Goal: Task Accomplishment & Management: Complete application form

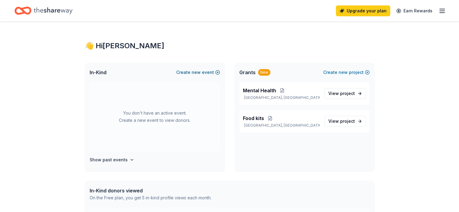
click at [195, 70] on span "new" at bounding box center [196, 72] width 9 height 7
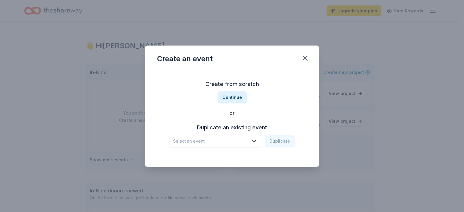
click at [222, 143] on span "Select an event" at bounding box center [211, 141] width 76 height 7
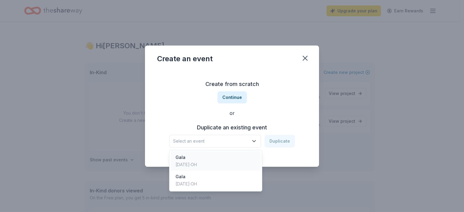
click at [220, 159] on div "Gala [DATE] · [GEOGRAPHIC_DATA]" at bounding box center [216, 161] width 90 height 19
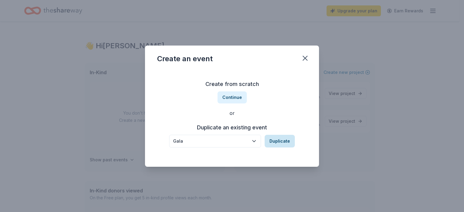
click at [279, 142] on button "Duplicate" at bounding box center [280, 141] width 30 height 13
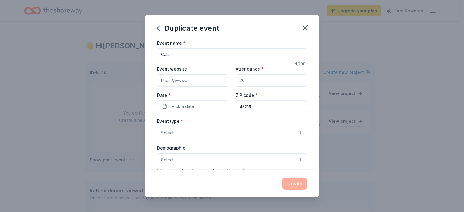
click at [250, 79] on input "Attendance *" at bounding box center [271, 81] width 71 height 12
type input "350"
click at [196, 79] on input "Event website" at bounding box center [192, 81] width 71 height 12
type input "[DOMAIN_NAME]"
click at [185, 108] on span "Pick a date" at bounding box center [183, 106] width 22 height 7
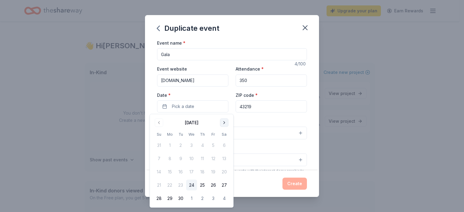
click at [225, 124] on button "Go to next month" at bounding box center [224, 123] width 8 height 8
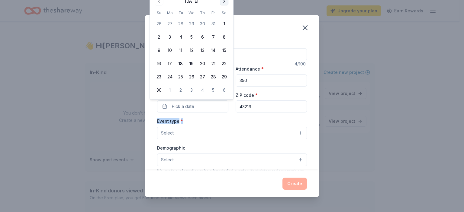
click at [225, 124] on div "Event type * Select" at bounding box center [232, 128] width 150 height 22
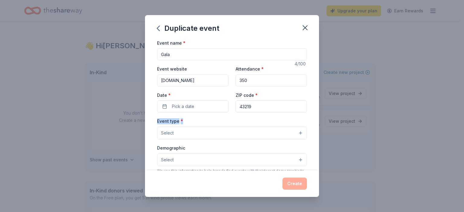
click at [225, 124] on div "Event type * Select" at bounding box center [232, 128] width 150 height 22
click at [184, 101] on button "Pick a date" at bounding box center [192, 107] width 71 height 12
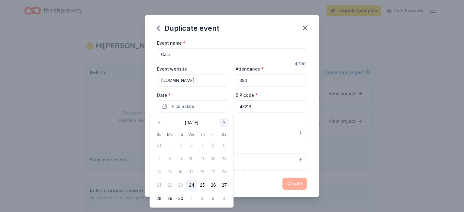
click at [226, 125] on button "Go to next month" at bounding box center [224, 123] width 8 height 8
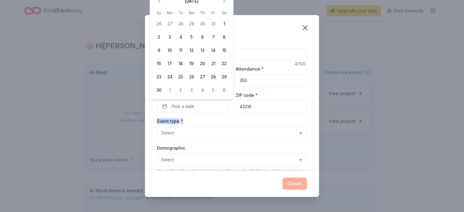
click at [215, 123] on div "Event type * Select" at bounding box center [232, 128] width 150 height 22
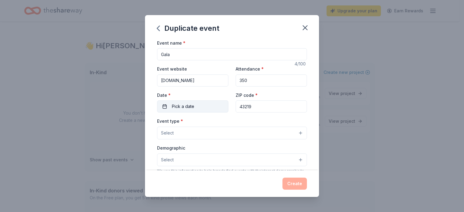
click at [207, 105] on button "Pick a date" at bounding box center [192, 107] width 71 height 12
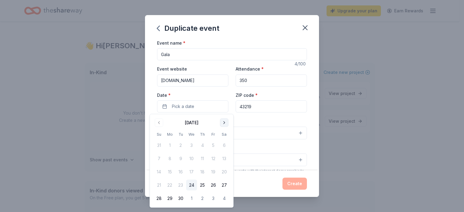
click at [226, 121] on button "Go to next month" at bounding box center [224, 123] width 8 height 8
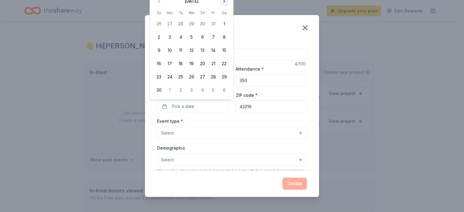
click at [223, 1] on button "Go to next month" at bounding box center [224, 1] width 8 height 8
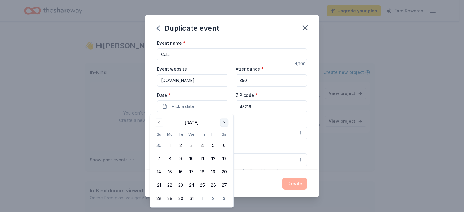
click at [224, 123] on button "Go to next month" at bounding box center [224, 123] width 8 height 8
click at [203, 196] on button "29" at bounding box center [202, 198] width 11 height 11
click at [307, 120] on div "Event name * Gala 4 /100 Event website www.columbusearlylearning.org Attendance…" at bounding box center [232, 105] width 174 height 132
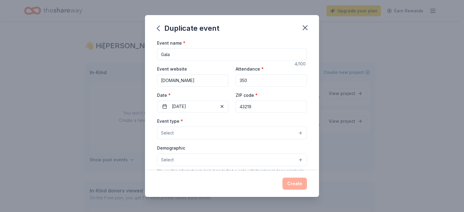
click at [250, 139] on button "Select" at bounding box center [232, 133] width 150 height 13
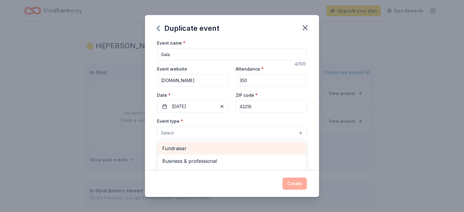
click at [246, 148] on span "Fundraiser" at bounding box center [232, 149] width 140 height 8
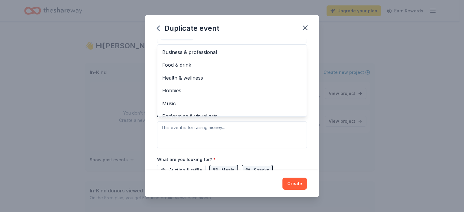
scroll to position [7, 0]
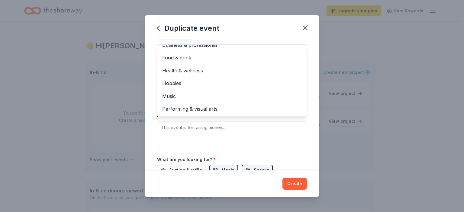
click at [195, 148] on div "Event name * Gala 4 /100 Event website www.columbusearlylearning.org Attendance…" at bounding box center [232, 82] width 150 height 280
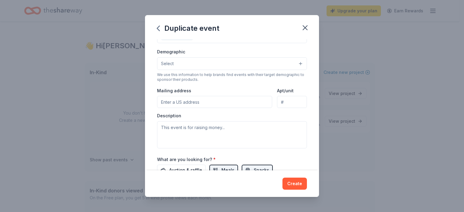
scroll to position [88, 0]
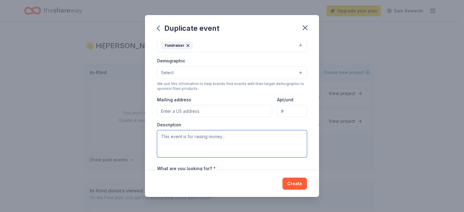
click at [190, 134] on textarea at bounding box center [232, 143] width 150 height 27
click at [193, 115] on input "Mailing address" at bounding box center [214, 111] width 115 height 12
type input "1611 OLD LEONARD AVE"
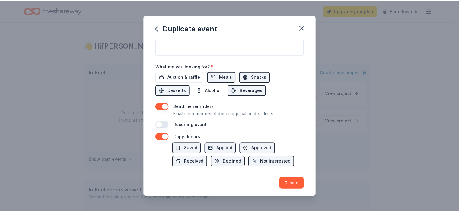
scroll to position [196, 0]
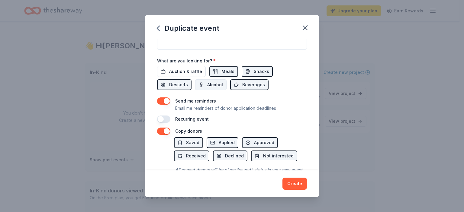
click at [213, 82] on span "Alcohol" at bounding box center [215, 84] width 16 height 7
click at [186, 69] on span "Auction & raffle" at bounding box center [185, 71] width 33 height 7
click at [158, 103] on button "button" at bounding box center [163, 101] width 13 height 7
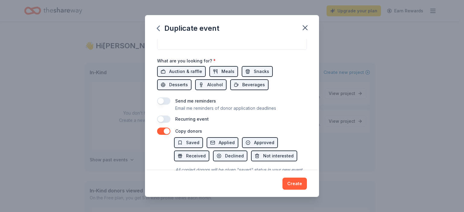
click at [169, 118] on button "button" at bounding box center [163, 119] width 13 height 7
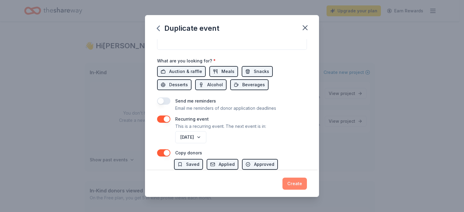
click at [290, 186] on button "Create" at bounding box center [294, 184] width 24 height 12
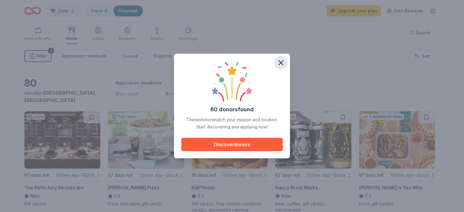
click at [279, 61] on icon "button" at bounding box center [281, 63] width 4 height 4
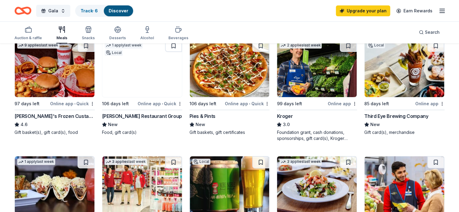
scroll to position [208, 0]
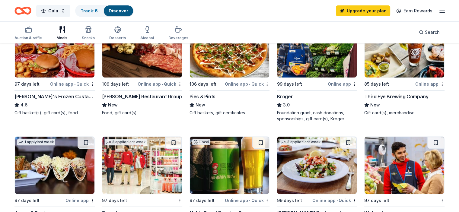
click at [397, 58] on img at bounding box center [405, 48] width 80 height 57
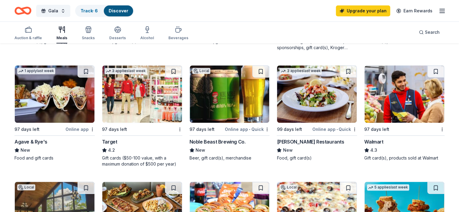
scroll to position [280, 0]
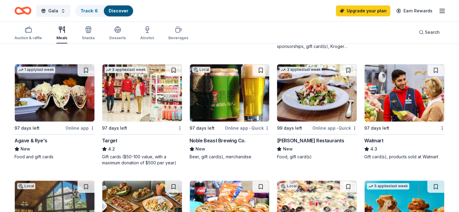
click at [57, 94] on img at bounding box center [55, 92] width 80 height 57
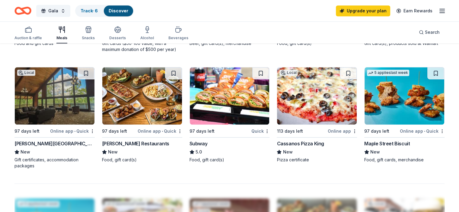
scroll to position [395, 0]
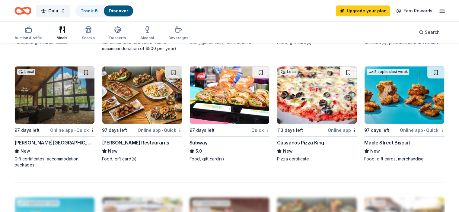
click at [57, 104] on img at bounding box center [55, 94] width 80 height 57
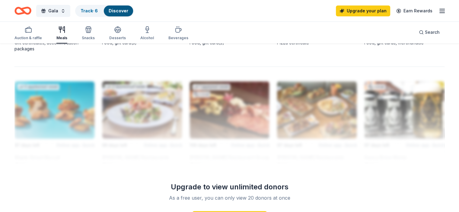
scroll to position [539, 0]
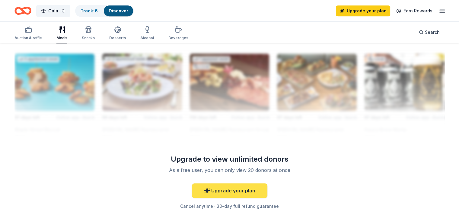
click at [244, 189] on link "Upgrade your plan" at bounding box center [230, 191] width 76 height 14
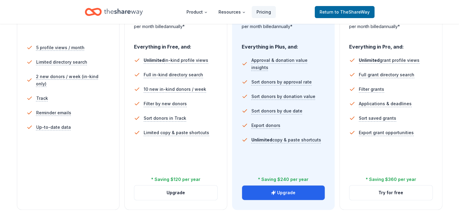
scroll to position [169, 0]
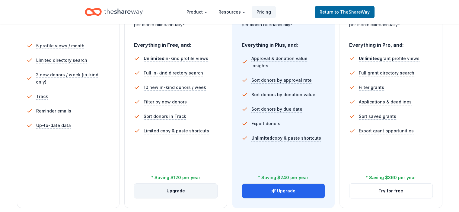
click at [181, 184] on button "Upgrade" at bounding box center [175, 191] width 83 height 14
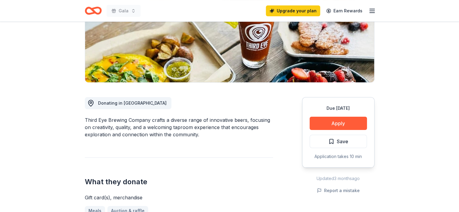
scroll to position [110, 0]
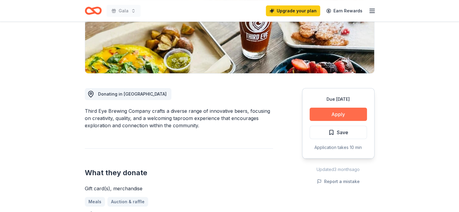
click at [323, 116] on button "Apply" at bounding box center [338, 114] width 57 height 13
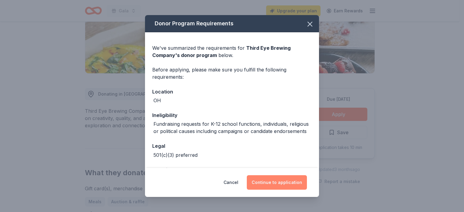
click at [282, 182] on button "Continue to application" at bounding box center [277, 182] width 60 height 14
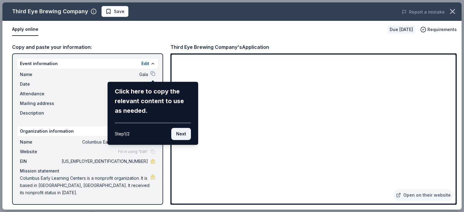
click at [183, 136] on button "Next" at bounding box center [181, 134] width 20 height 12
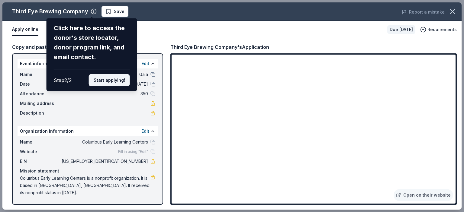
click at [124, 82] on button "Start applying!" at bounding box center [109, 80] width 41 height 12
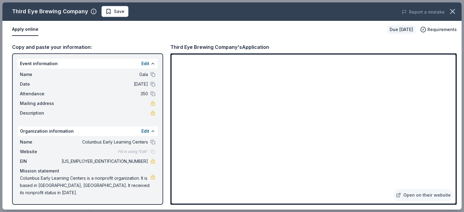
click at [307, 147] on div "Third Eye Brewing Company Save Report a mistake Apply online Due in 85 days Req…" at bounding box center [231, 105] width 459 height 207
drag, startPoint x: 122, startPoint y: 160, endPoint x: 147, endPoint y: 159, distance: 25.1
click at [147, 159] on span "31-4379619" at bounding box center [104, 161] width 88 height 7
click at [452, 11] on icon "button" at bounding box center [452, 11] width 8 height 8
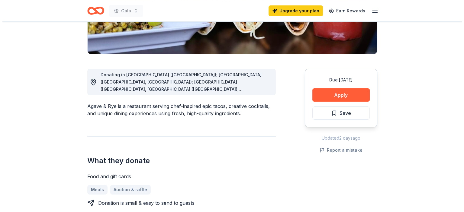
scroll to position [135, 0]
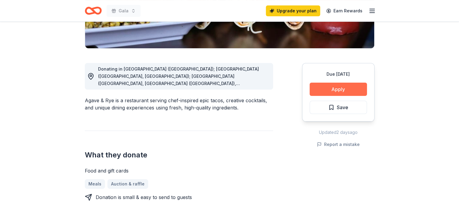
click at [332, 85] on button "Apply" at bounding box center [338, 89] width 57 height 13
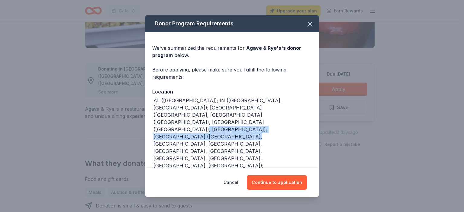
drag, startPoint x: 319, startPoint y: 117, endPoint x: 317, endPoint y: 123, distance: 6.3
click at [317, 123] on div "Donor Program Requirements We've summarized the requirements for Agave & Rye's …" at bounding box center [232, 106] width 464 height 212
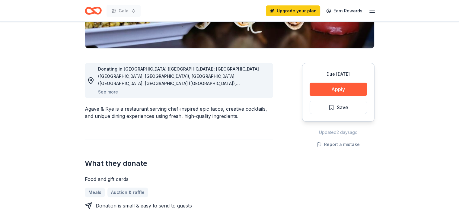
click at [317, 123] on div "Donor Program Requirements We've summarized the requirements for Agave & Rye's …" at bounding box center [229, 106] width 459 height 212
click at [338, 86] on button "Apply" at bounding box center [338, 89] width 57 height 13
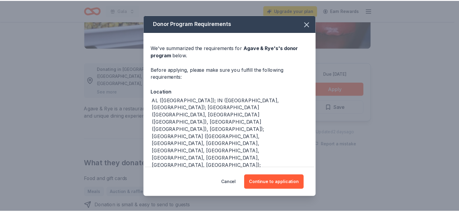
scroll to position [13, 0]
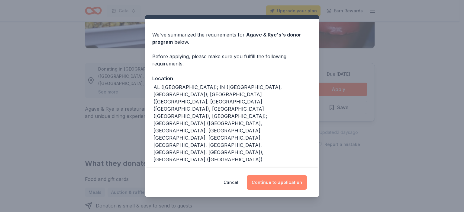
click at [273, 183] on button "Continue to application" at bounding box center [277, 182] width 60 height 14
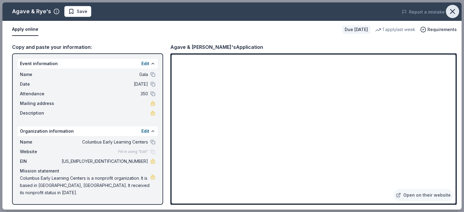
click at [453, 12] on icon "button" at bounding box center [452, 11] width 8 height 8
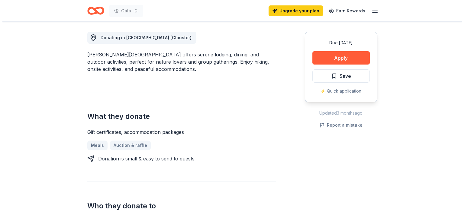
scroll to position [167, 0]
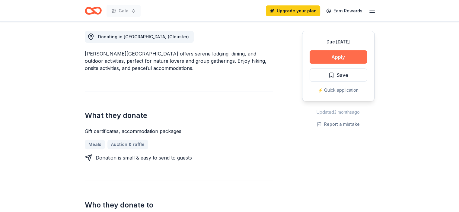
click at [326, 53] on button "Apply" at bounding box center [338, 56] width 57 height 13
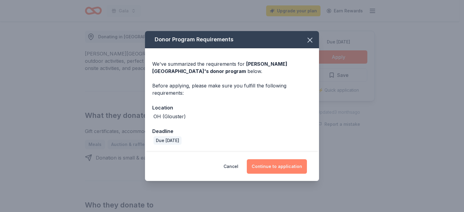
click at [279, 168] on button "Continue to application" at bounding box center [277, 166] width 60 height 14
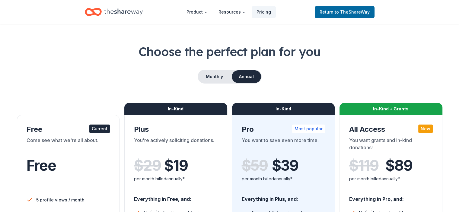
scroll to position [13, 0]
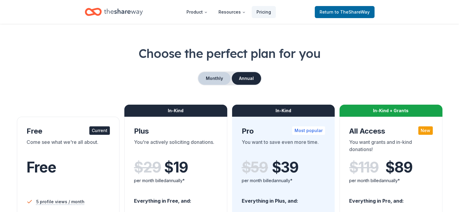
click at [221, 82] on button "Monthly" at bounding box center [214, 78] width 32 height 13
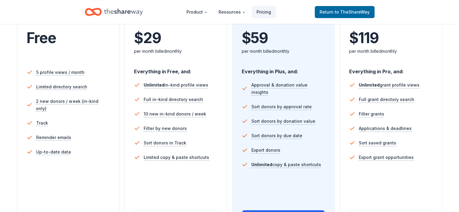
scroll to position [144, 0]
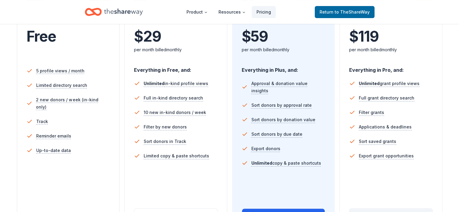
click at [377, 209] on button "Try for free" at bounding box center [391, 216] width 83 height 14
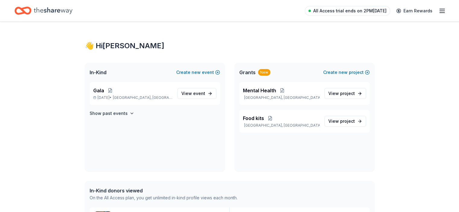
click at [313, 10] on span "All Access trial ends on 2PM[DATE]" at bounding box center [349, 10] width 73 height 7
click at [333, 7] on span "All Access trial ends on 2PM[DATE]" at bounding box center [349, 10] width 73 height 7
click at [334, 14] on link "All Access trial ends on 2PM[DATE]" at bounding box center [347, 11] width 85 height 10
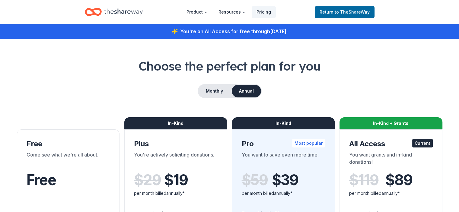
click at [433, 11] on header "Product Resources Pricing Return to TheShareWay" at bounding box center [229, 12] width 459 height 24
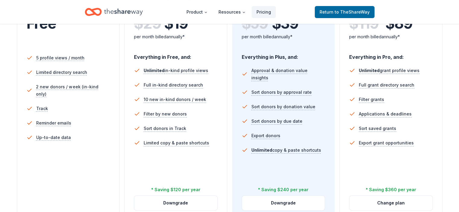
scroll to position [169, 0]
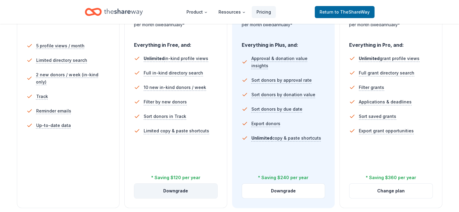
click at [191, 184] on button "Downgrade" at bounding box center [175, 191] width 83 height 14
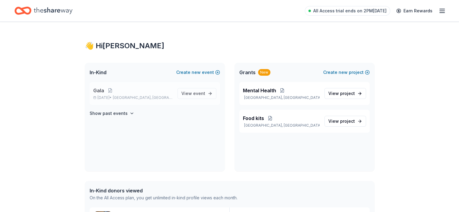
click at [140, 92] on p "Gala" at bounding box center [132, 90] width 79 height 7
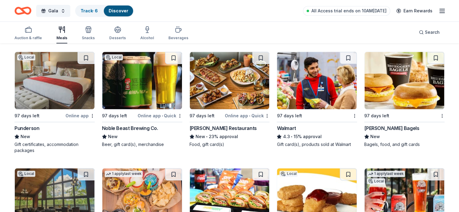
scroll to position [405, 0]
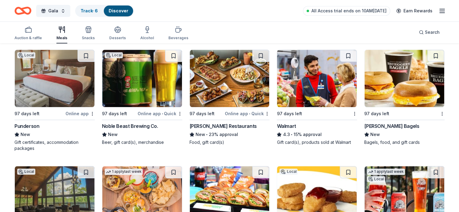
click at [57, 92] on img at bounding box center [55, 78] width 80 height 57
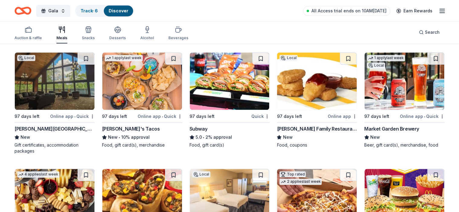
scroll to position [521, 0]
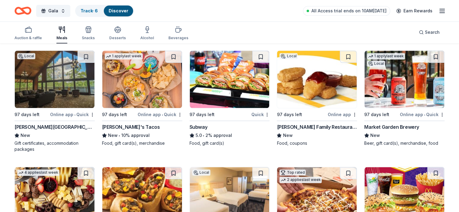
click at [400, 83] on img at bounding box center [405, 79] width 80 height 57
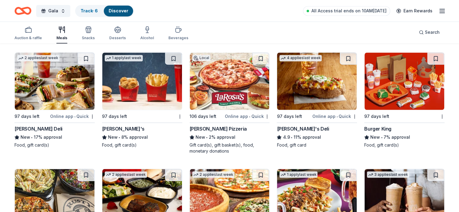
scroll to position [1091, 0]
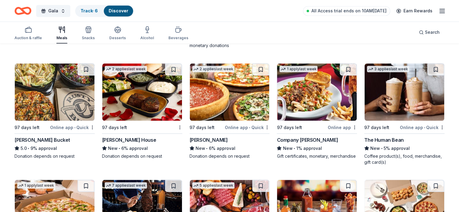
click at [162, 98] on img at bounding box center [142, 91] width 80 height 57
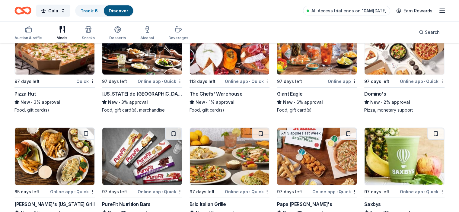
scroll to position [1255, 0]
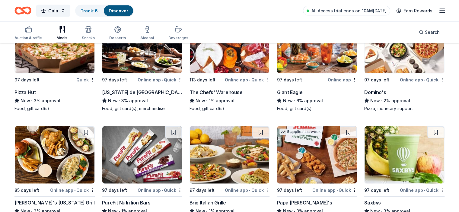
click at [154, 69] on img at bounding box center [142, 44] width 80 height 57
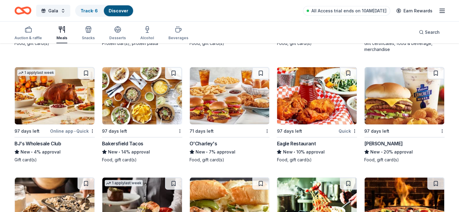
scroll to position [1438, 0]
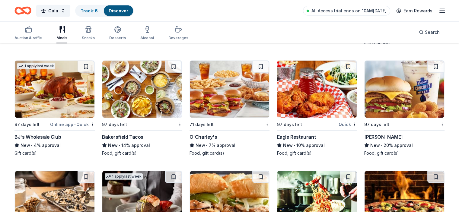
click at [132, 87] on img at bounding box center [142, 89] width 80 height 57
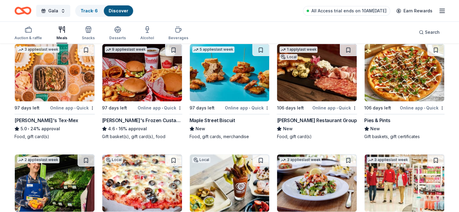
scroll to position [0, 0]
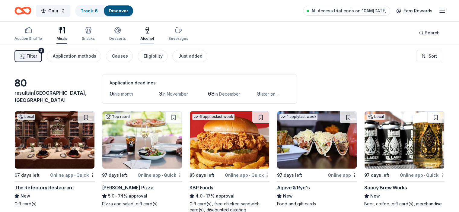
click at [151, 34] on icon "button" at bounding box center [147, 30] width 7 height 7
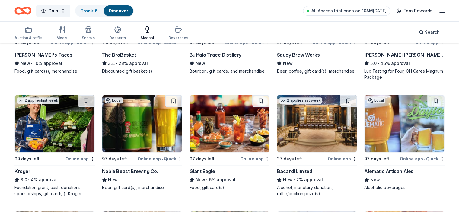
scroll to position [244, 0]
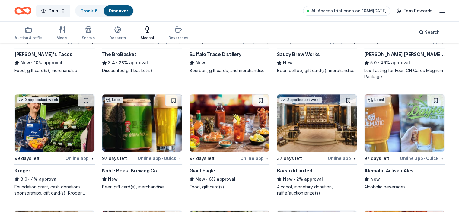
click at [295, 120] on img at bounding box center [317, 123] width 80 height 57
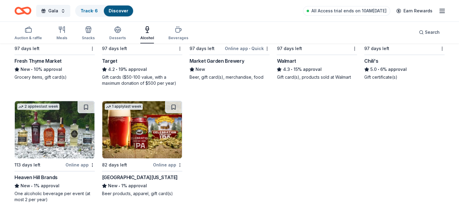
scroll to position [472, 0]
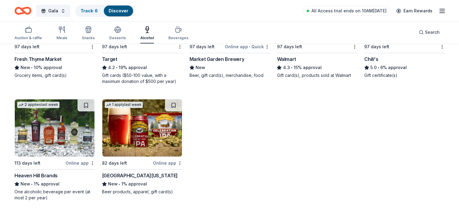
click at [74, 147] on img at bounding box center [55, 127] width 80 height 57
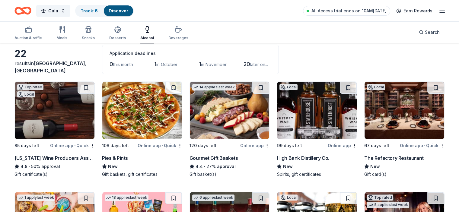
scroll to position [0, 0]
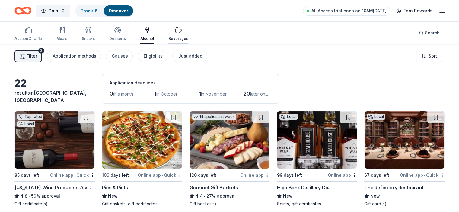
click at [181, 32] on icon "button" at bounding box center [178, 30] width 7 height 7
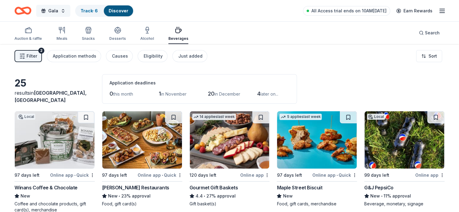
click at [58, 11] on span "Gala" at bounding box center [53, 10] width 10 height 7
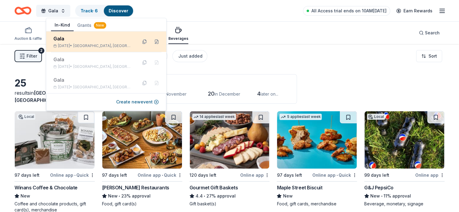
click at [80, 38] on div "Gala" at bounding box center [92, 38] width 79 height 7
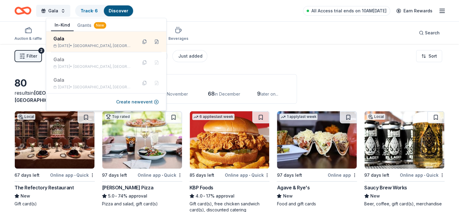
click at [128, 7] on div "Discover" at bounding box center [118, 10] width 29 height 11
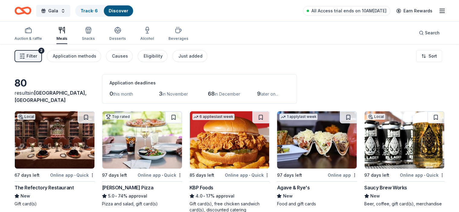
click at [128, 7] on div "Discover" at bounding box center [118, 10] width 29 height 11
click at [425, 34] on span "Search" at bounding box center [432, 32] width 15 height 7
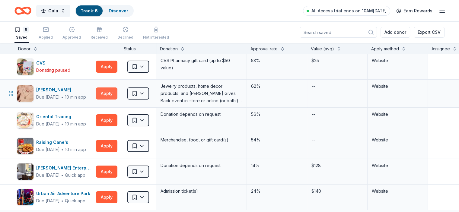
click at [117, 91] on button "Apply" at bounding box center [106, 94] width 21 height 12
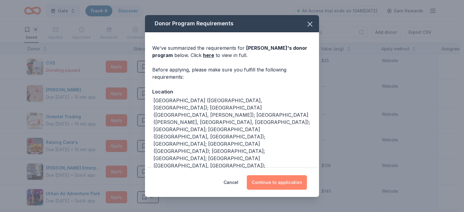
click at [281, 186] on button "Continue to application" at bounding box center [277, 182] width 60 height 14
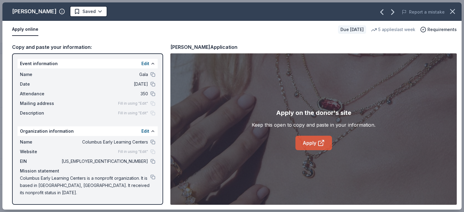
click at [312, 142] on link "Apply" at bounding box center [313, 143] width 37 height 14
click at [454, 11] on icon "button" at bounding box center [452, 11] width 8 height 8
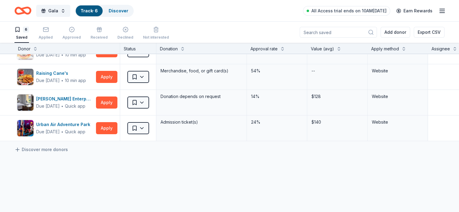
scroll to position [84, 0]
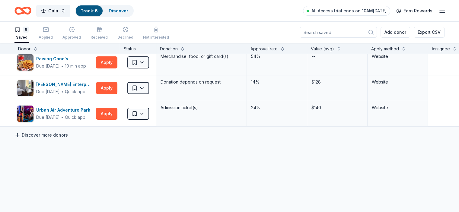
click at [68, 134] on link "Discover more donors" at bounding box center [40, 135] width 53 height 7
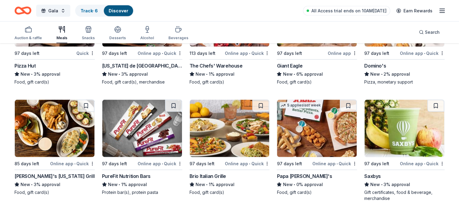
scroll to position [1314, 0]
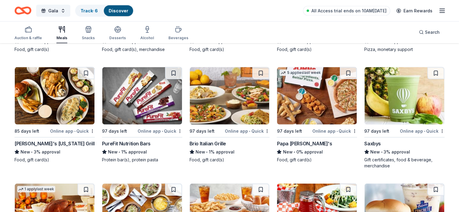
click at [63, 95] on img at bounding box center [55, 95] width 80 height 57
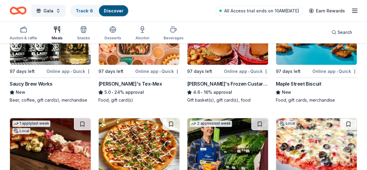
scroll to position [58, 0]
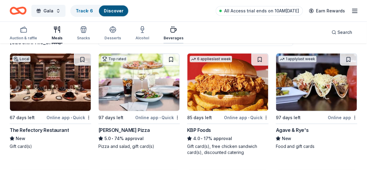
click at [174, 34] on div "Beverages" at bounding box center [174, 33] width 20 height 14
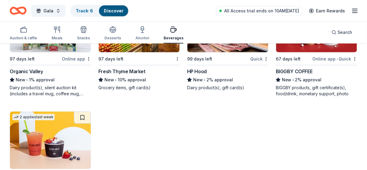
scroll to position [741, 0]
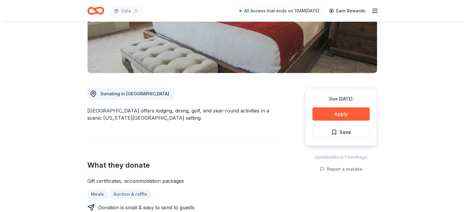
scroll to position [111, 0]
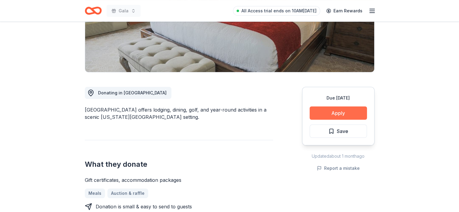
click at [327, 111] on button "Apply" at bounding box center [338, 113] width 57 height 13
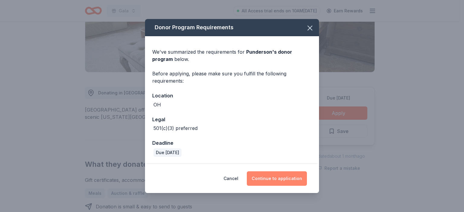
click at [273, 179] on button "Continue to application" at bounding box center [277, 179] width 60 height 14
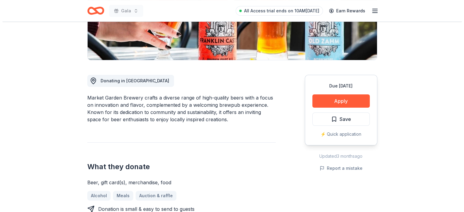
scroll to position [141, 0]
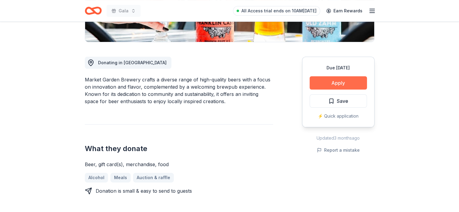
click at [324, 85] on button "Apply" at bounding box center [338, 82] width 57 height 13
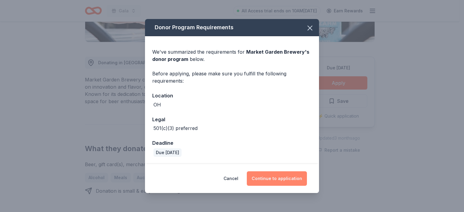
click at [264, 178] on button "Continue to application" at bounding box center [277, 179] width 60 height 14
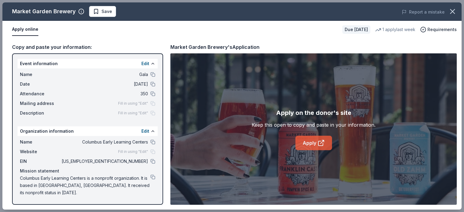
click at [320, 144] on icon at bounding box center [320, 143] width 7 height 7
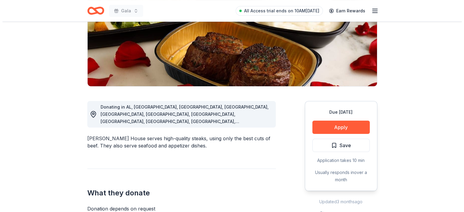
scroll to position [102, 0]
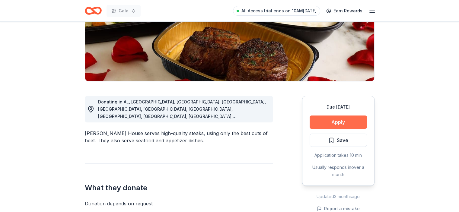
click at [342, 122] on button "Apply" at bounding box center [338, 122] width 57 height 13
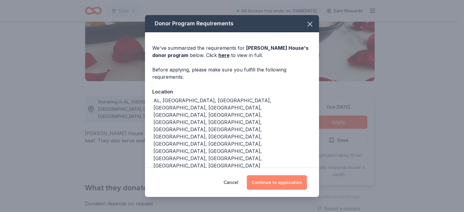
click at [281, 183] on button "Continue to application" at bounding box center [277, 182] width 60 height 14
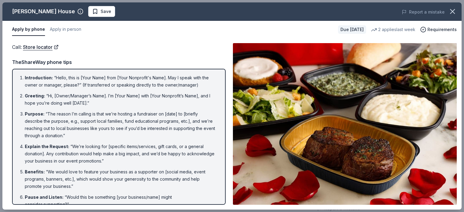
drag, startPoint x: 464, startPoint y: 149, endPoint x: 464, endPoint y: 177, distance: 27.2
click at [459, 177] on div "[PERSON_NAME] House Save Report a mistake Apply by phone Apply in person Due [D…" at bounding box center [232, 106] width 464 height 212
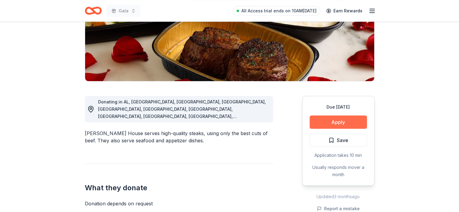
click at [330, 125] on button "Apply" at bounding box center [338, 122] width 57 height 13
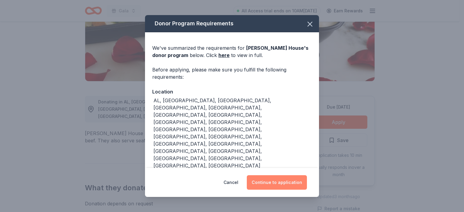
click at [288, 180] on button "Continue to application" at bounding box center [277, 182] width 60 height 14
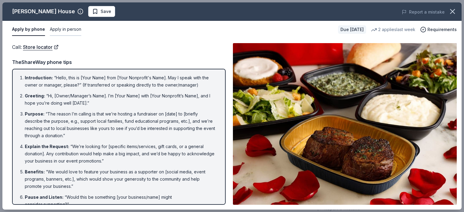
click at [77, 26] on button "Apply in person" at bounding box center [65, 29] width 31 height 13
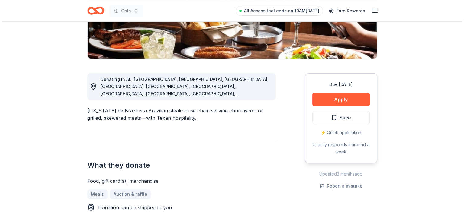
scroll to position [128, 0]
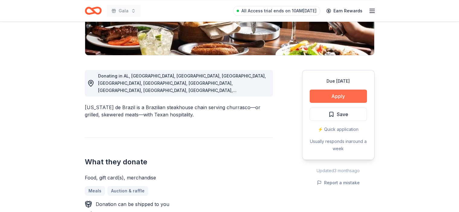
click at [325, 95] on button "Apply" at bounding box center [338, 96] width 57 height 13
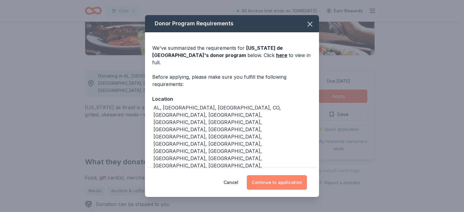
click at [278, 175] on button "Continue to application" at bounding box center [277, 182] width 60 height 14
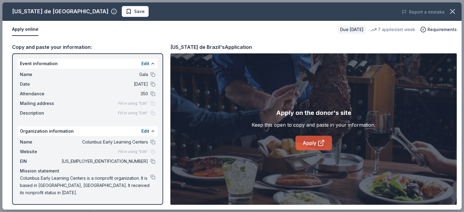
click at [310, 145] on link "Apply" at bounding box center [313, 143] width 37 height 14
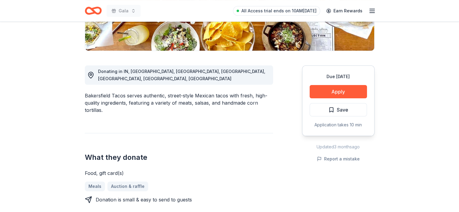
scroll to position [133, 0]
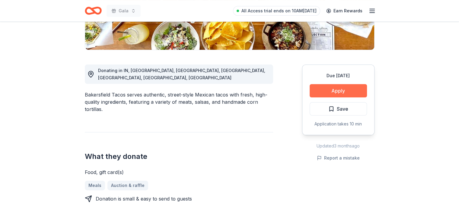
click at [331, 90] on button "Apply" at bounding box center [338, 90] width 57 height 13
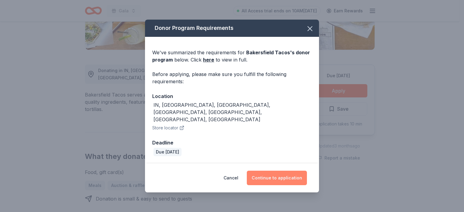
click at [266, 174] on button "Continue to application" at bounding box center [277, 178] width 60 height 14
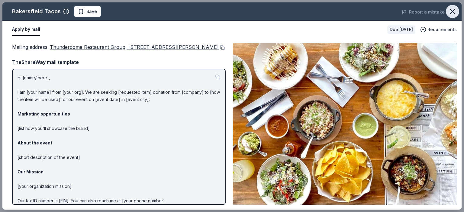
click at [454, 13] on icon "button" at bounding box center [452, 11] width 4 height 4
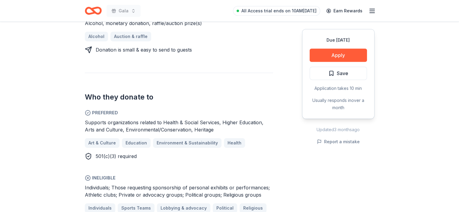
scroll to position [281, 0]
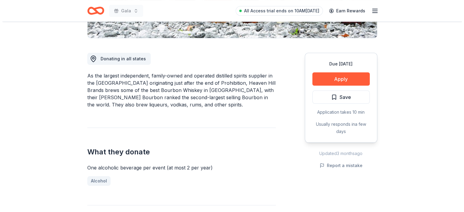
scroll to position [146, 0]
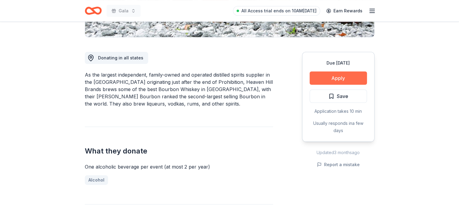
click at [338, 77] on button "Apply" at bounding box center [338, 78] width 57 height 13
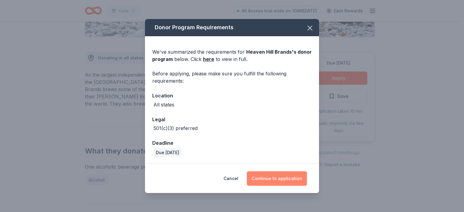
click at [290, 179] on button "Continue to application" at bounding box center [277, 179] width 60 height 14
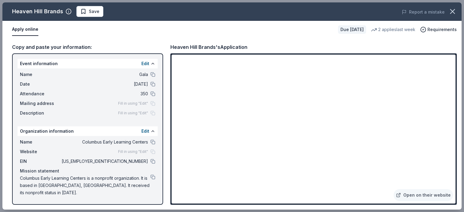
drag, startPoint x: 456, startPoint y: 131, endPoint x: 460, endPoint y: 146, distance: 15.0
click at [459, 146] on div "Copy and paste your information: Event information Edit Name Gala Date 01/29/26…" at bounding box center [231, 124] width 459 height 172
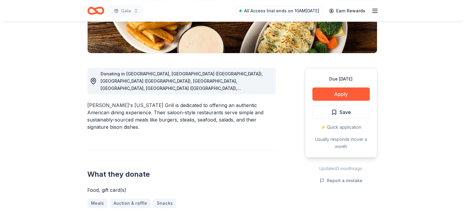
scroll to position [147, 0]
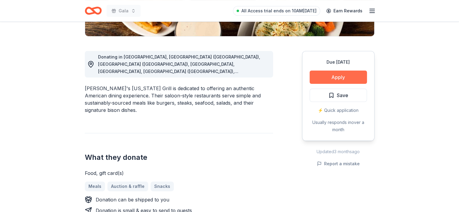
click at [329, 75] on button "Apply" at bounding box center [338, 77] width 57 height 13
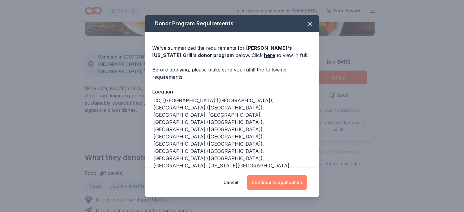
click at [277, 180] on button "Continue to application" at bounding box center [277, 182] width 60 height 14
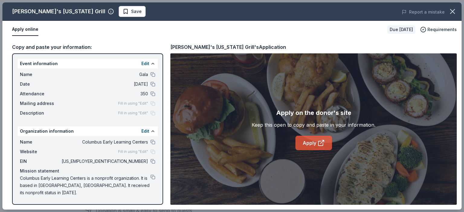
click at [323, 144] on icon at bounding box center [320, 143] width 7 height 7
